Goal: Find specific fact: Find specific page/section

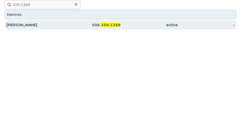
drag, startPoint x: 65, startPoint y: 29, endPoint x: 89, endPoint y: 21, distance: 25.0
click at [121, 29] on div "[PHONE_NUMBER]" at bounding box center [149, 24] width 57 height 9
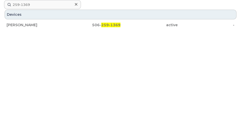
click at [37, 46] on div "Devices [PERSON_NAME] [PHONE_NUMBER] active -" at bounding box center [120, 32] width 233 height 46
drag, startPoint x: 55, startPoint y: 5, endPoint x: -9, endPoint y: 4, distance: 63.4
paste input "5064292407"
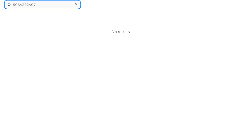
type input "5064292407"
click at [129, 56] on div "5064292407 No results" at bounding box center [120, 65] width 241 height 130
